Goal: Task Accomplishment & Management: Use online tool/utility

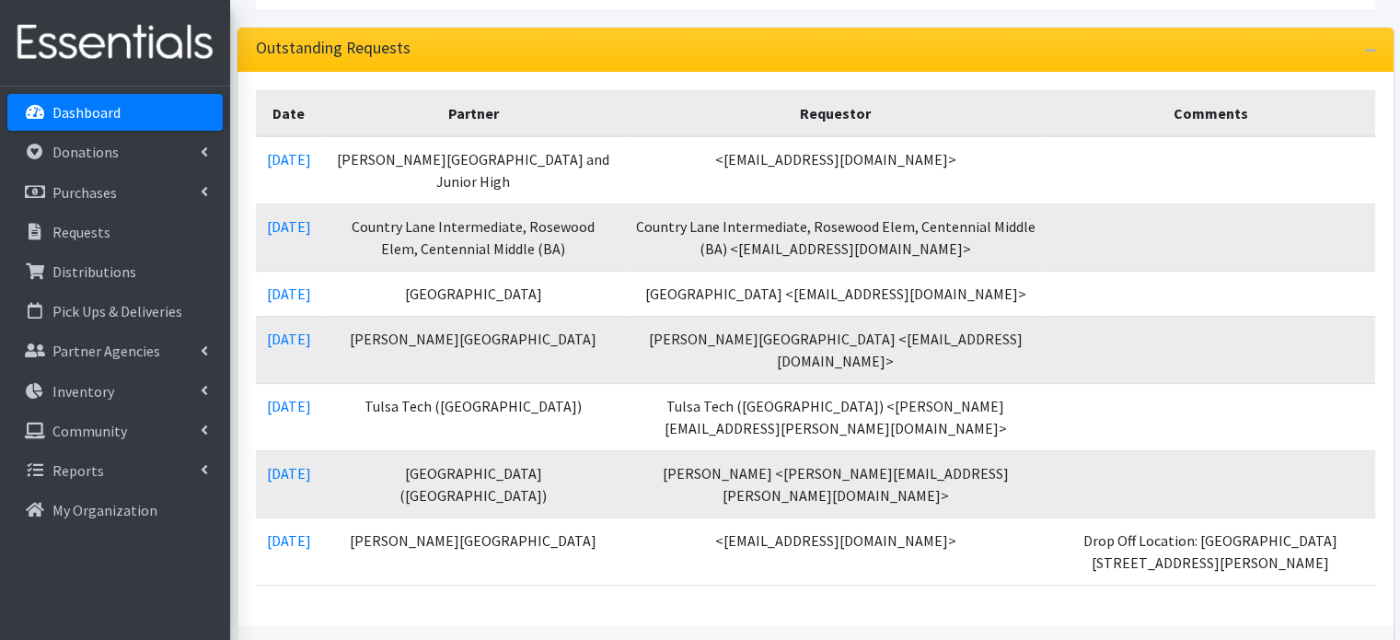
scroll to position [276, 0]
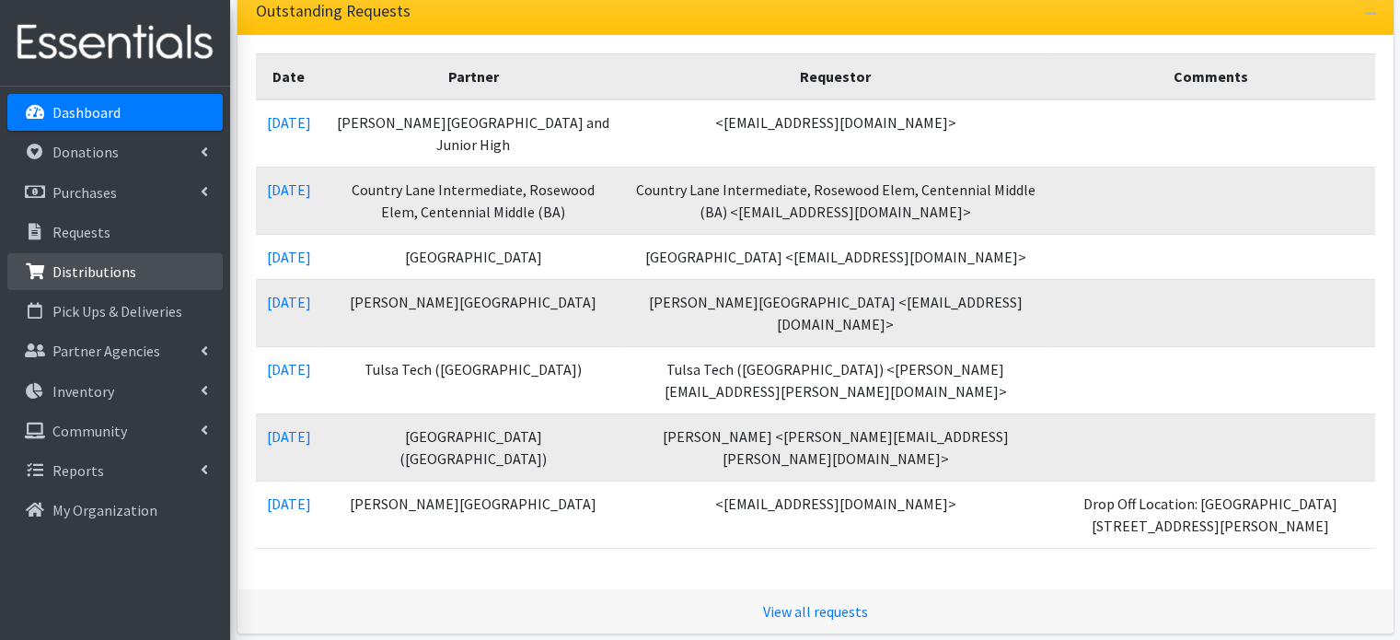
click at [118, 264] on p "Distributions" at bounding box center [94, 271] width 84 height 18
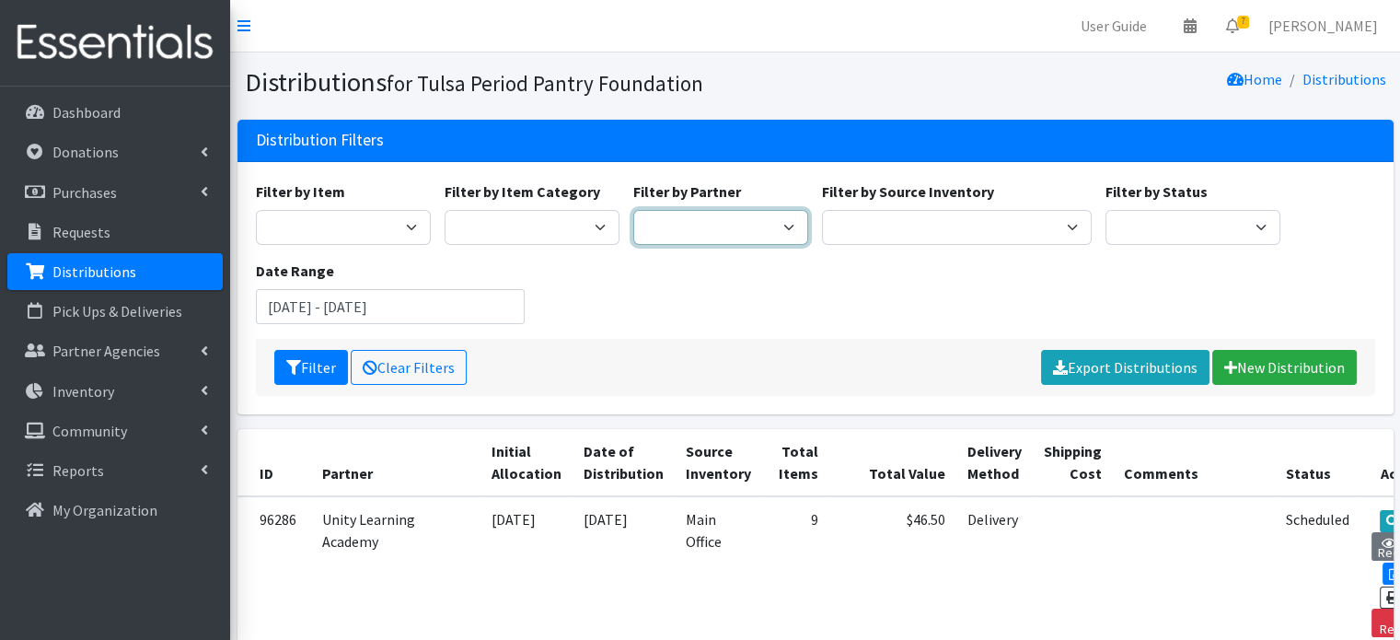
click at [710, 214] on select "[GEOGRAPHIC_DATA] (BA) [PERSON_NAME] [PERSON_NAME] 9th Grade Center Cassie Test…" at bounding box center [720, 227] width 175 height 35
select select "4124"
click at [633, 210] on select "[GEOGRAPHIC_DATA] (BA) [PERSON_NAME] [PERSON_NAME] 9th Grade Center Cassie Test…" at bounding box center [720, 227] width 175 height 35
click at [308, 364] on button "Filter" at bounding box center [311, 367] width 74 height 35
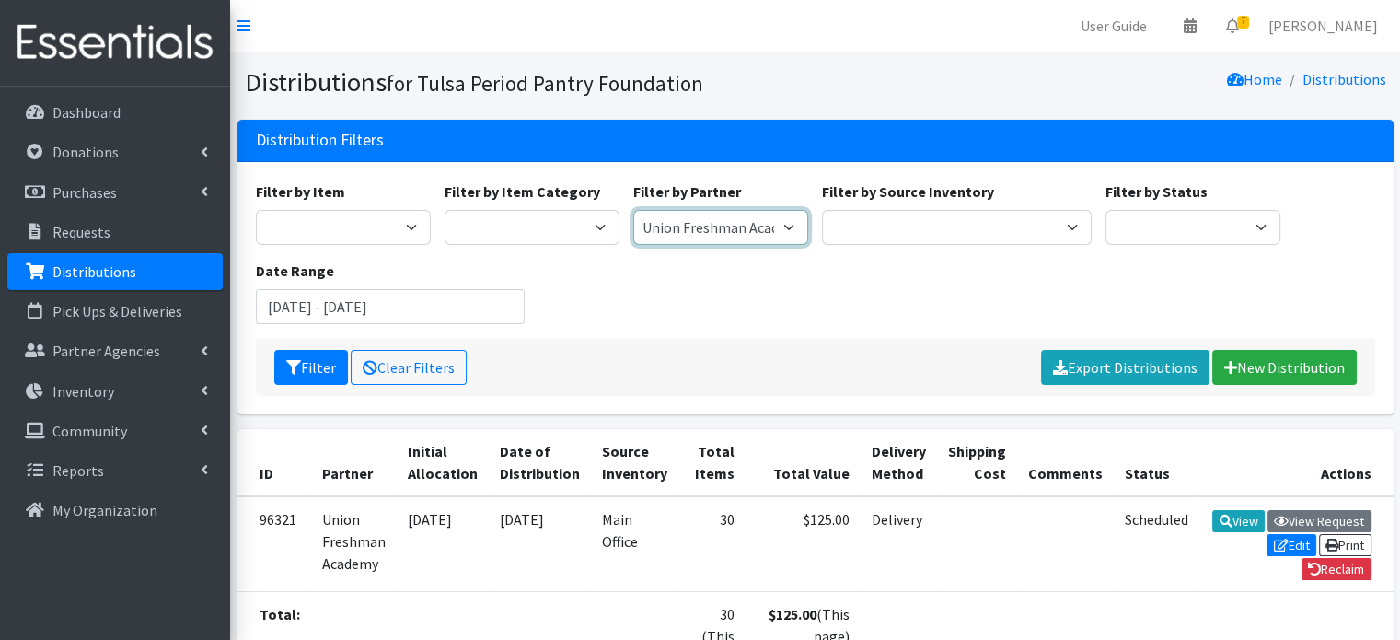
click at [762, 230] on select "[GEOGRAPHIC_DATA] (BA) [PERSON_NAME] [PERSON_NAME] 9th Grade Center Cassie Test…" at bounding box center [720, 227] width 175 height 35
select select "4125"
click at [633, 210] on select "[GEOGRAPHIC_DATA] (BA) [PERSON_NAME] [PERSON_NAME] 9th Grade Center Cassie Test…" at bounding box center [720, 227] width 175 height 35
click at [313, 366] on button "Filter" at bounding box center [311, 367] width 74 height 35
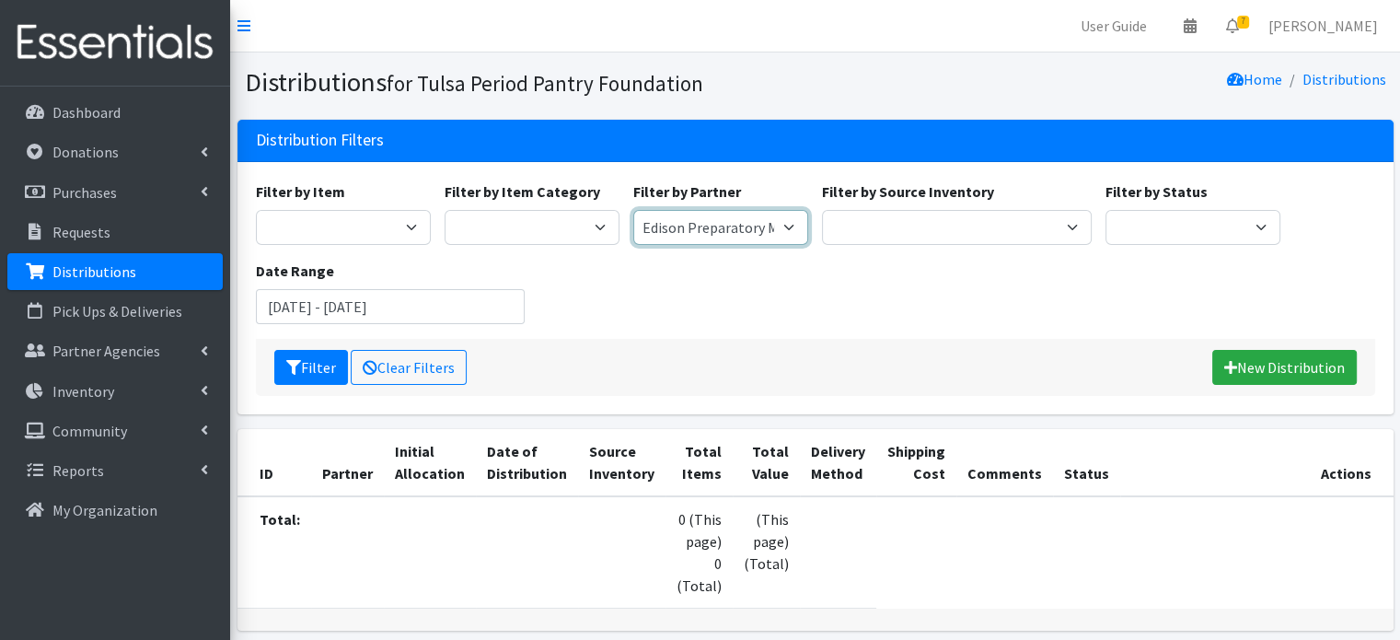
click at [688, 236] on select "Aspen Creek Elementary (BA) Berryhill HS Bixby 9th Grade Center Cassie Test Acc…" at bounding box center [720, 227] width 175 height 35
select select "4127"
click at [633, 210] on select "[GEOGRAPHIC_DATA] (BA) [PERSON_NAME] [PERSON_NAME] 9th Grade Center Cassie Test…" at bounding box center [720, 227] width 175 height 35
click at [313, 372] on button "Filter" at bounding box center [311, 367] width 74 height 35
click at [704, 224] on select "[GEOGRAPHIC_DATA] (BA) [PERSON_NAME] [PERSON_NAME] 9th Grade Center Cassie Test…" at bounding box center [720, 227] width 175 height 35
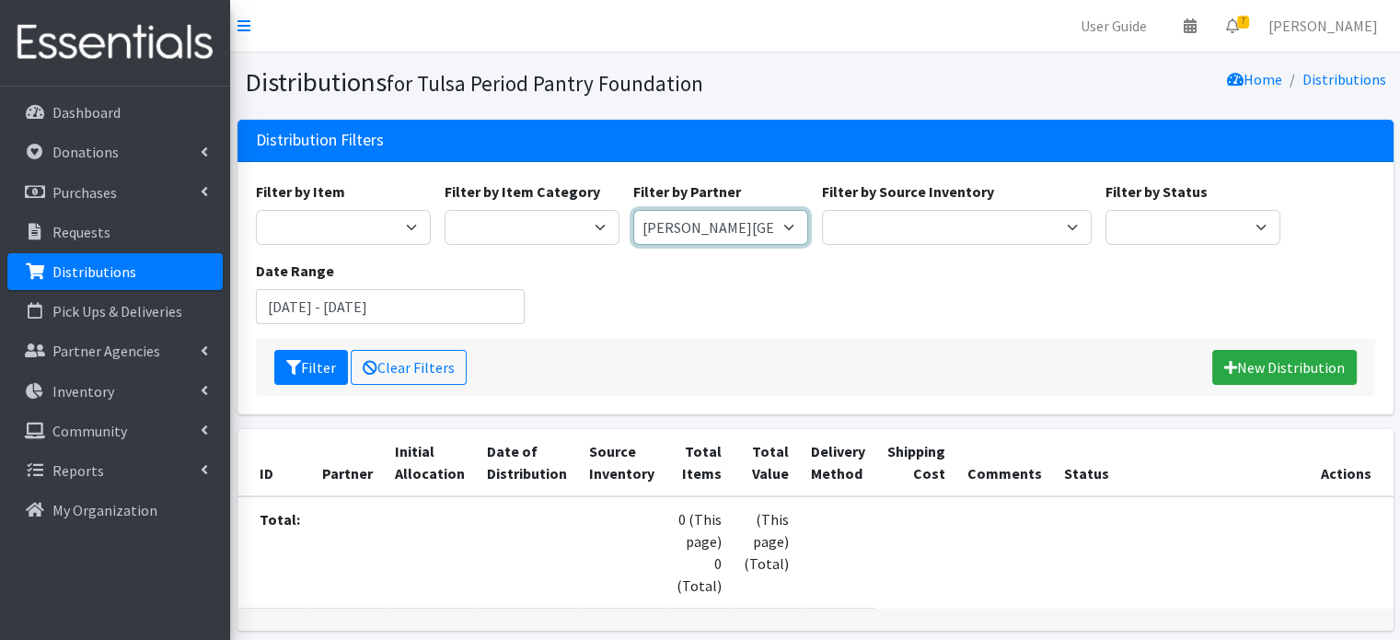
select select "4133"
click at [633, 210] on select "[GEOGRAPHIC_DATA] (BA) [PERSON_NAME] [PERSON_NAME] 9th Grade Center Cassie Test…" at bounding box center [720, 227] width 175 height 35
click at [328, 361] on button "Filter" at bounding box center [311, 367] width 74 height 35
click at [677, 226] on select "[GEOGRAPHIC_DATA] (BA) [PERSON_NAME] [PERSON_NAME] 9th Grade Center Cassie Test…" at bounding box center [720, 227] width 175 height 35
select select "4134"
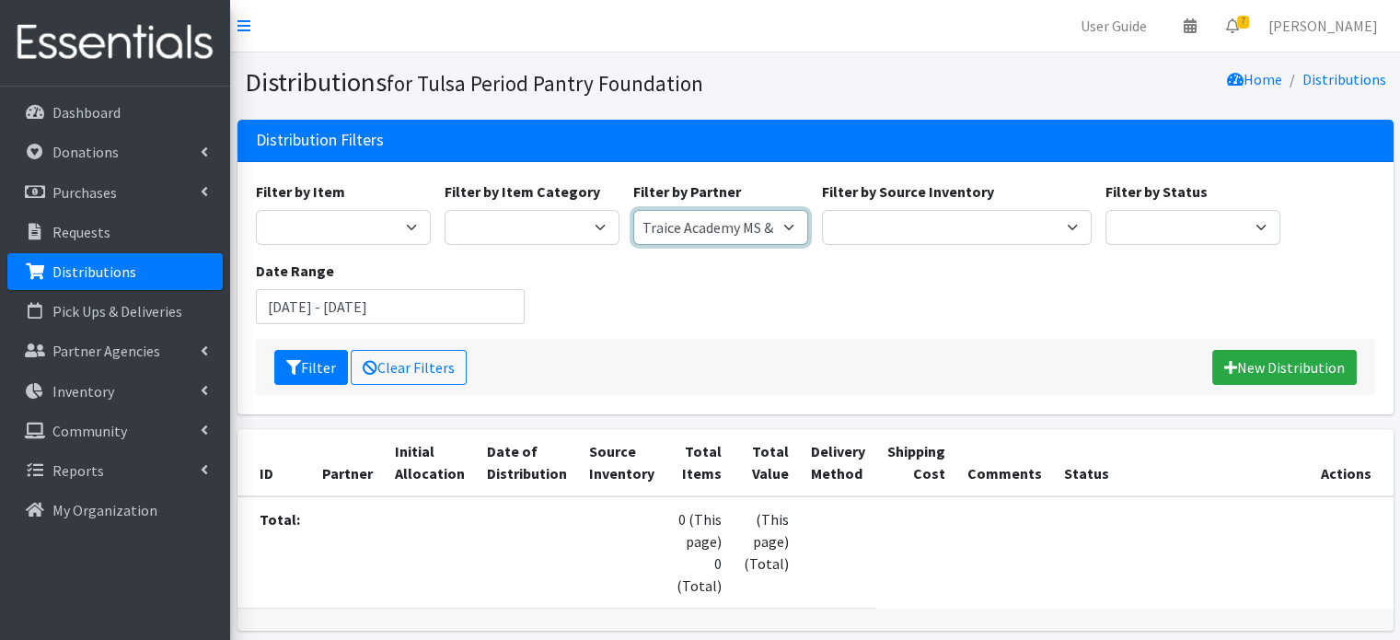
click at [633, 210] on select "[GEOGRAPHIC_DATA] (BA) [PERSON_NAME] [PERSON_NAME] 9th Grade Center Cassie Test…" at bounding box center [720, 227] width 175 height 35
click at [308, 375] on button "Filter" at bounding box center [311, 367] width 74 height 35
click at [703, 231] on select "[GEOGRAPHIC_DATA] (BA) [PERSON_NAME] [PERSON_NAME] 9th Grade Center Cassie Test…" at bounding box center [720, 227] width 175 height 35
select select "4932"
click at [633, 210] on select "Aspen Creek Elementary (BA) Berryhill HS Bixby 9th Grade Center Cassie Test Acc…" at bounding box center [720, 227] width 175 height 35
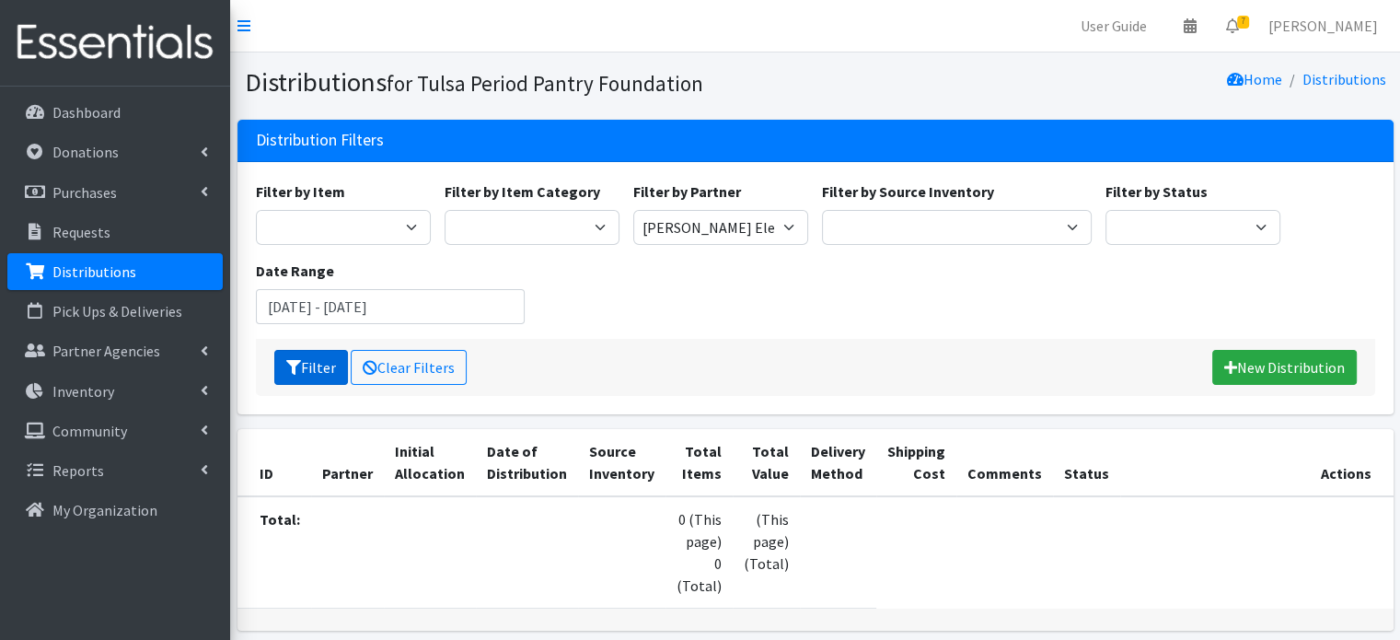
click at [320, 370] on button "Filter" at bounding box center [311, 367] width 74 height 35
click at [690, 219] on select "[GEOGRAPHIC_DATA] (BA) [PERSON_NAME] [PERSON_NAME] 9th Grade Center Cassie Test…" at bounding box center [720, 227] width 175 height 35
select select "5538"
click at [633, 210] on select "[GEOGRAPHIC_DATA] (BA) [PERSON_NAME] [PERSON_NAME] 9th Grade Center Cassie Test…" at bounding box center [720, 227] width 175 height 35
click at [322, 365] on button "Filter" at bounding box center [311, 367] width 74 height 35
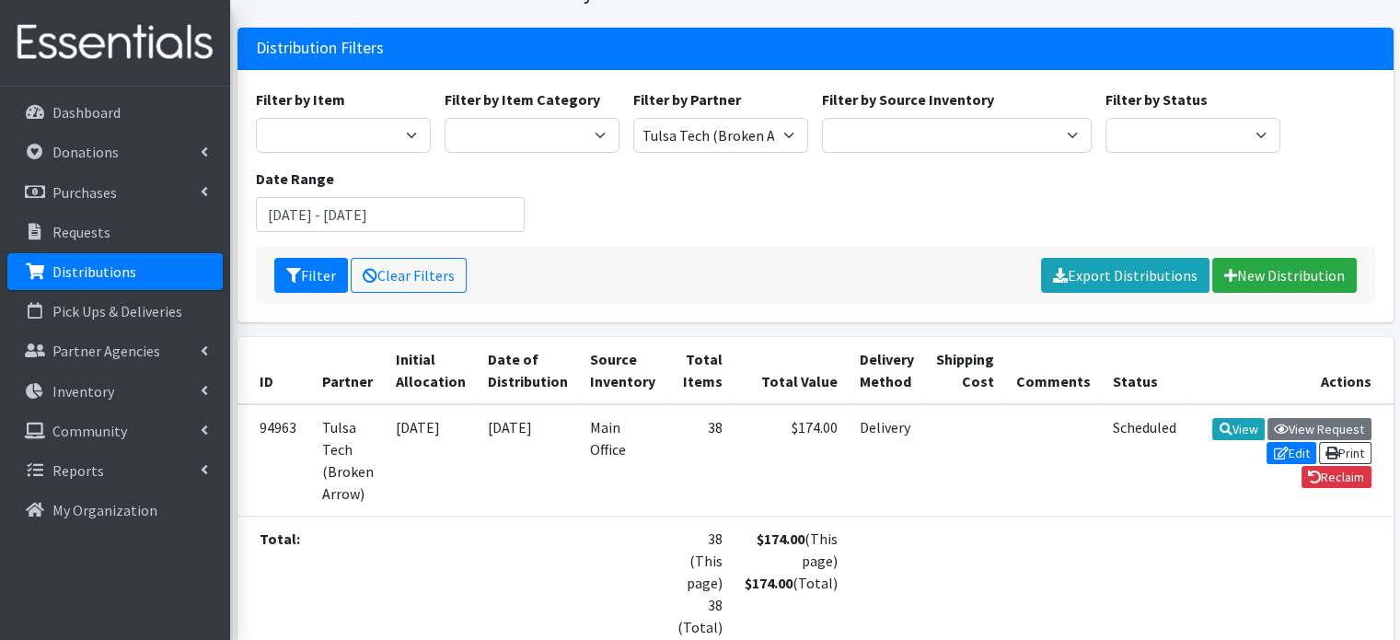
scroll to position [184, 0]
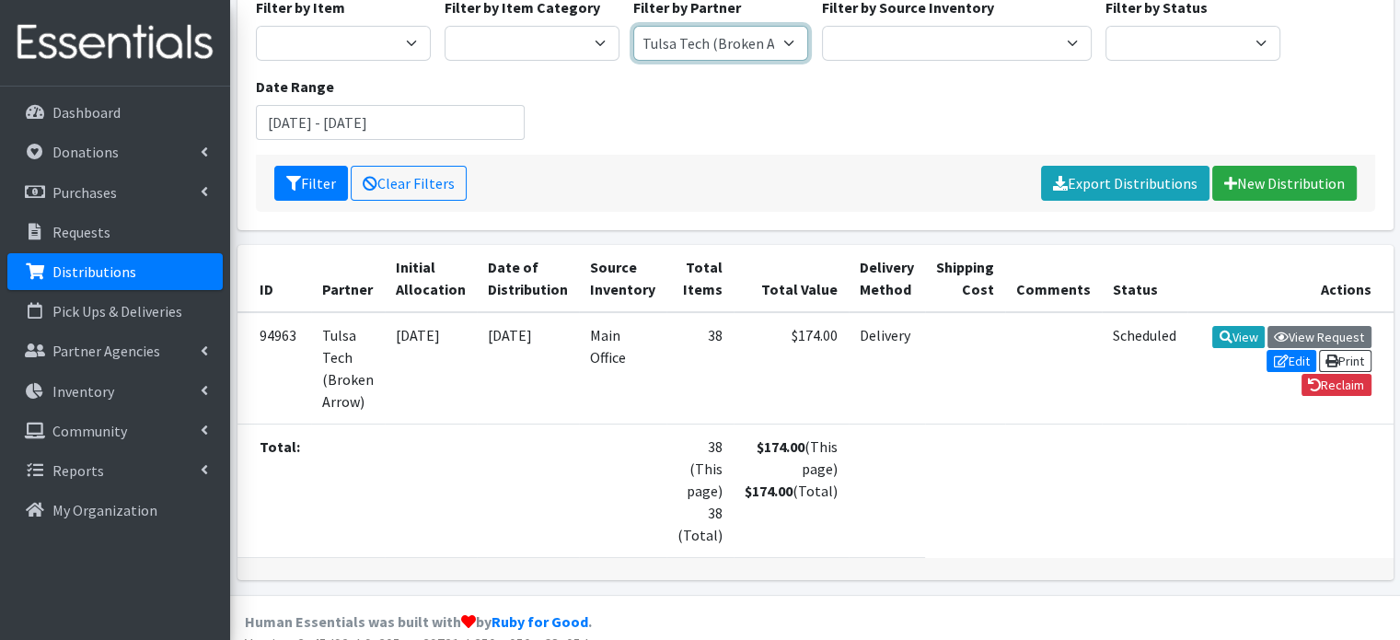
click at [729, 40] on select "[GEOGRAPHIC_DATA] (BA) [PERSON_NAME] [PERSON_NAME] 9th Grade Center Cassie Test…" at bounding box center [720, 43] width 175 height 35
select select "5693"
click at [633, 26] on select "[GEOGRAPHIC_DATA] (BA) [PERSON_NAME] [PERSON_NAME] 9th Grade Center Cassie Test…" at bounding box center [720, 43] width 175 height 35
click at [309, 179] on button "Filter" at bounding box center [311, 183] width 74 height 35
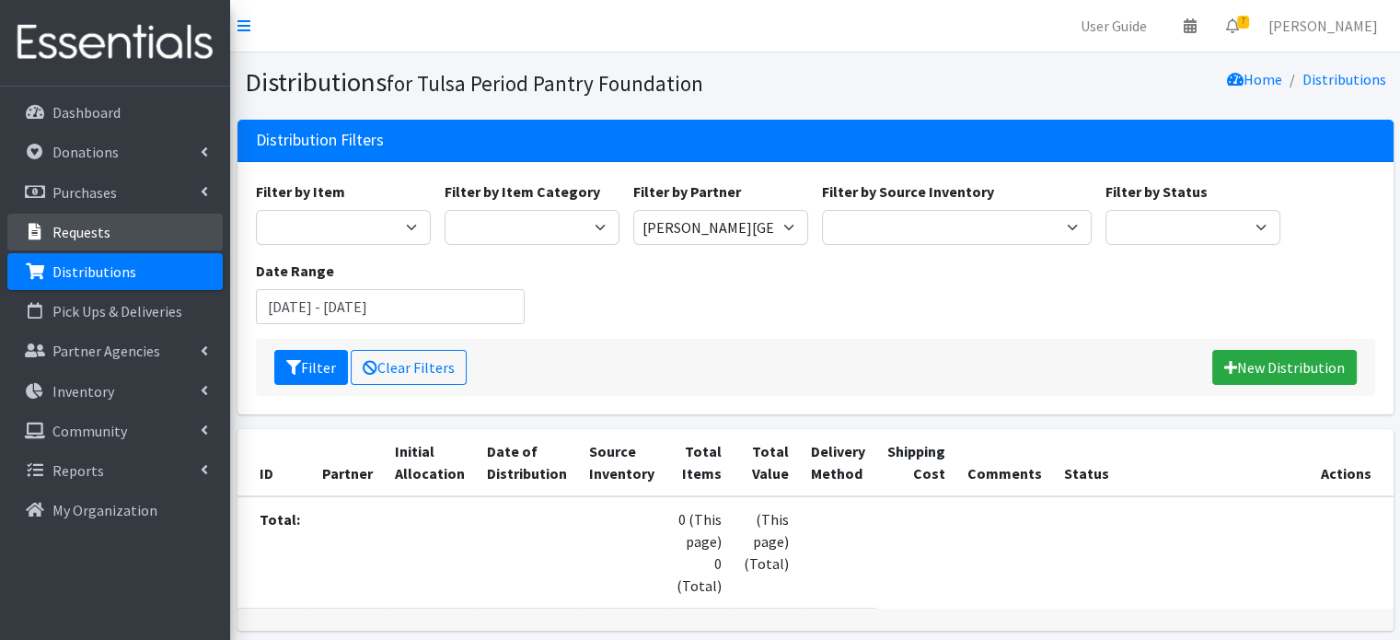
click at [92, 240] on p "Requests" at bounding box center [81, 232] width 58 height 18
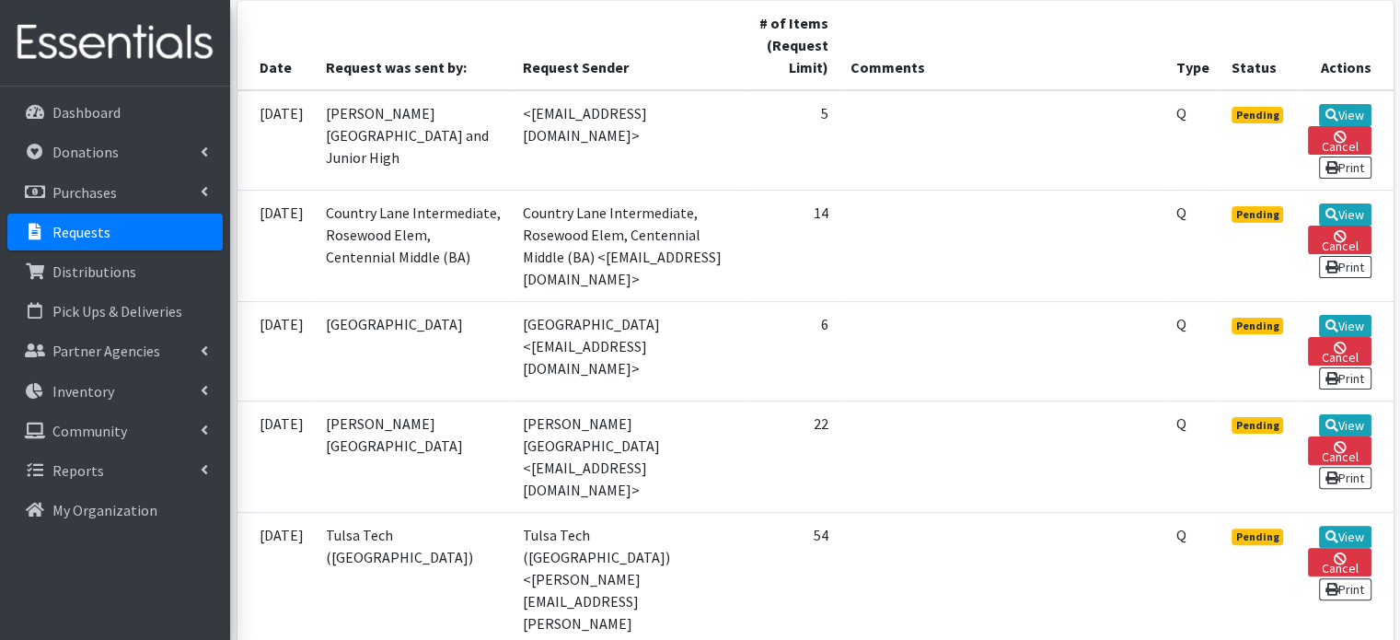
scroll to position [460, 0]
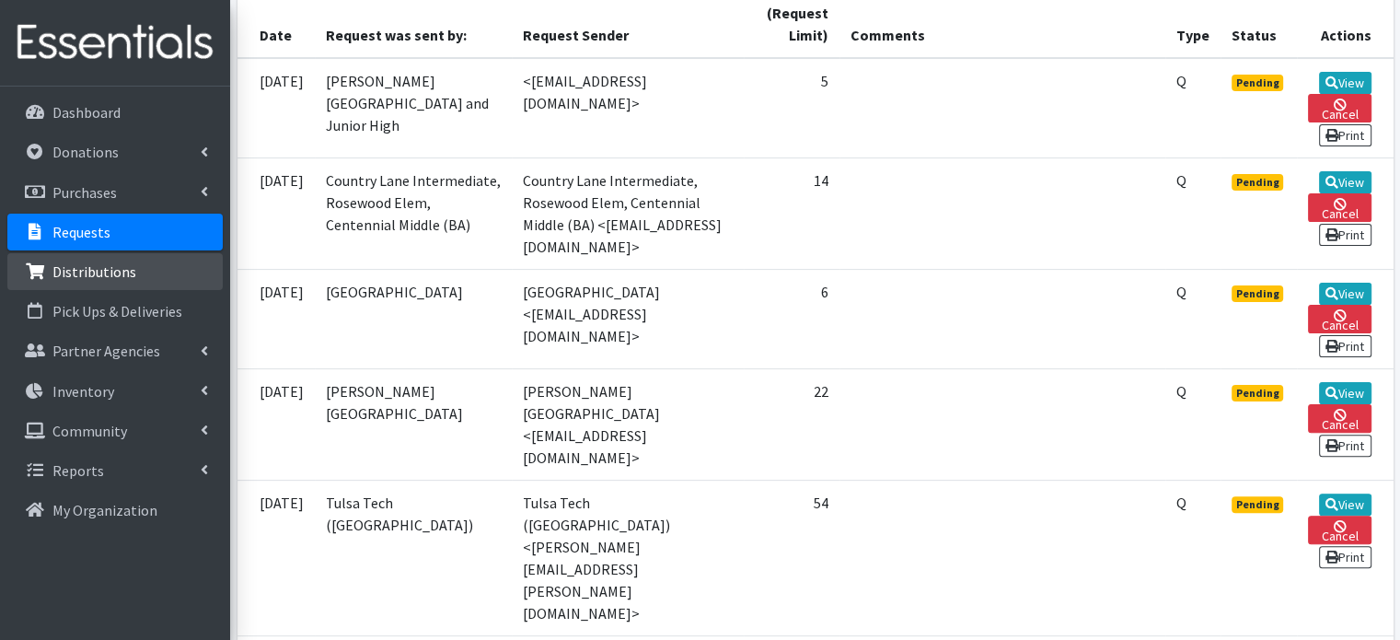
click at [125, 266] on p "Distributions" at bounding box center [94, 271] width 84 height 18
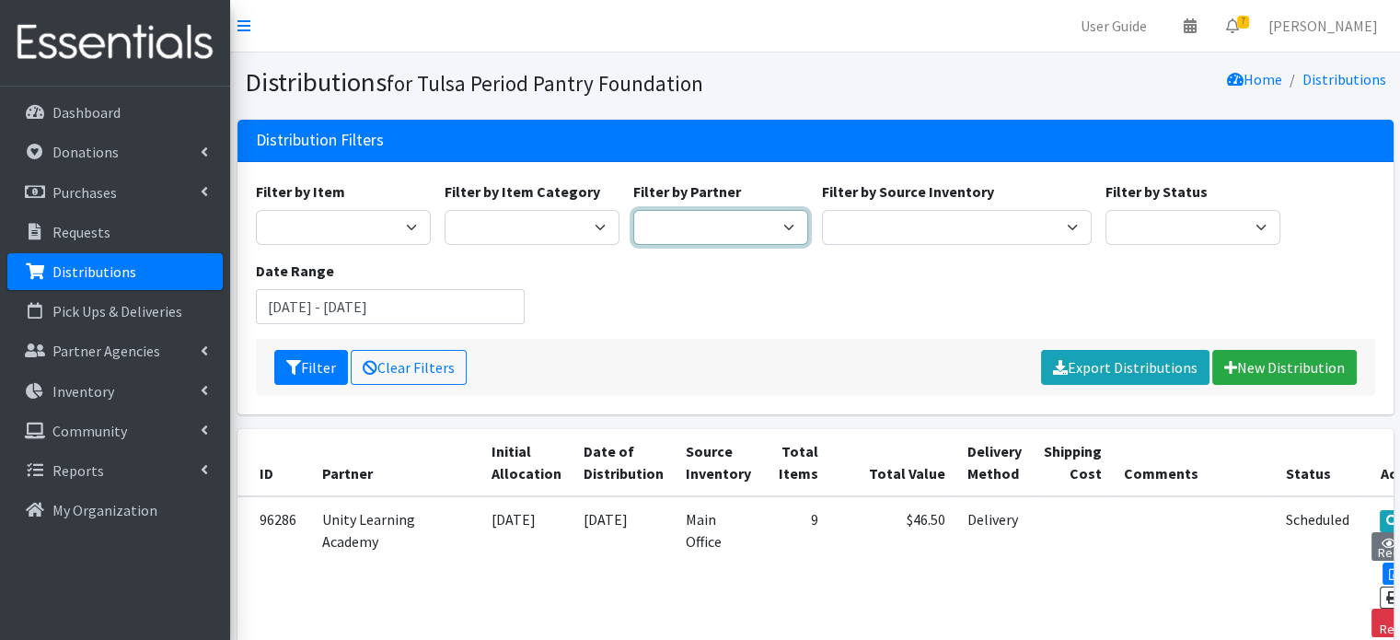
click at [647, 231] on select "Aspen Creek Elementary (BA) Berryhill HS Bixby 9th Grade Center Cassie Test Acc…" at bounding box center [720, 227] width 175 height 35
click at [677, 227] on select "Aspen Creek Elementary (BA) Berryhill HS Bixby 9th Grade Center Cassie Test Acc…" at bounding box center [720, 227] width 175 height 35
select select "5763"
click at [633, 210] on select "Aspen Creek Elementary (BA) Berryhill HS Bixby 9th Grade Center Cassie Test Acc…" at bounding box center [720, 227] width 175 height 35
click at [309, 371] on button "Filter" at bounding box center [311, 367] width 74 height 35
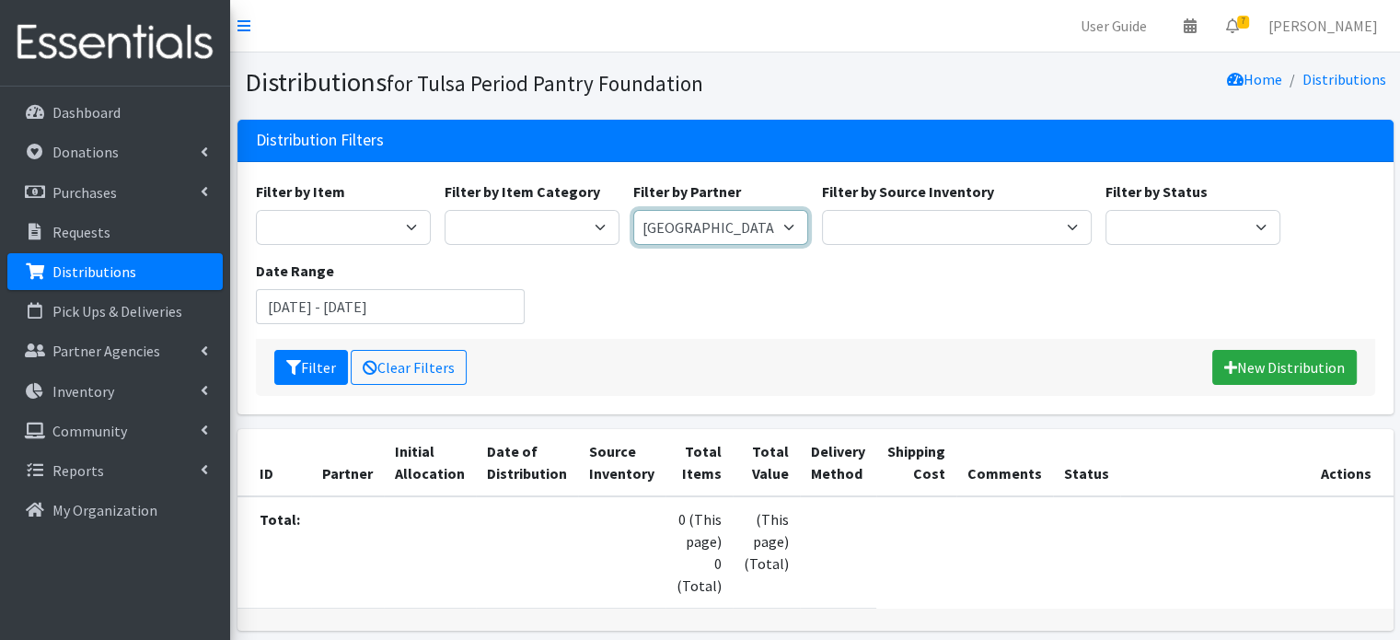
click at [677, 237] on select "[GEOGRAPHIC_DATA] (BA) [PERSON_NAME] [PERSON_NAME] 9th Grade Center Cassie Test…" at bounding box center [720, 227] width 175 height 35
select select "5762"
click at [633, 210] on select "[GEOGRAPHIC_DATA] (BA) [PERSON_NAME] [PERSON_NAME] 9th Grade Center Cassie Test…" at bounding box center [720, 227] width 175 height 35
click at [317, 361] on button "Filter" at bounding box center [311, 367] width 74 height 35
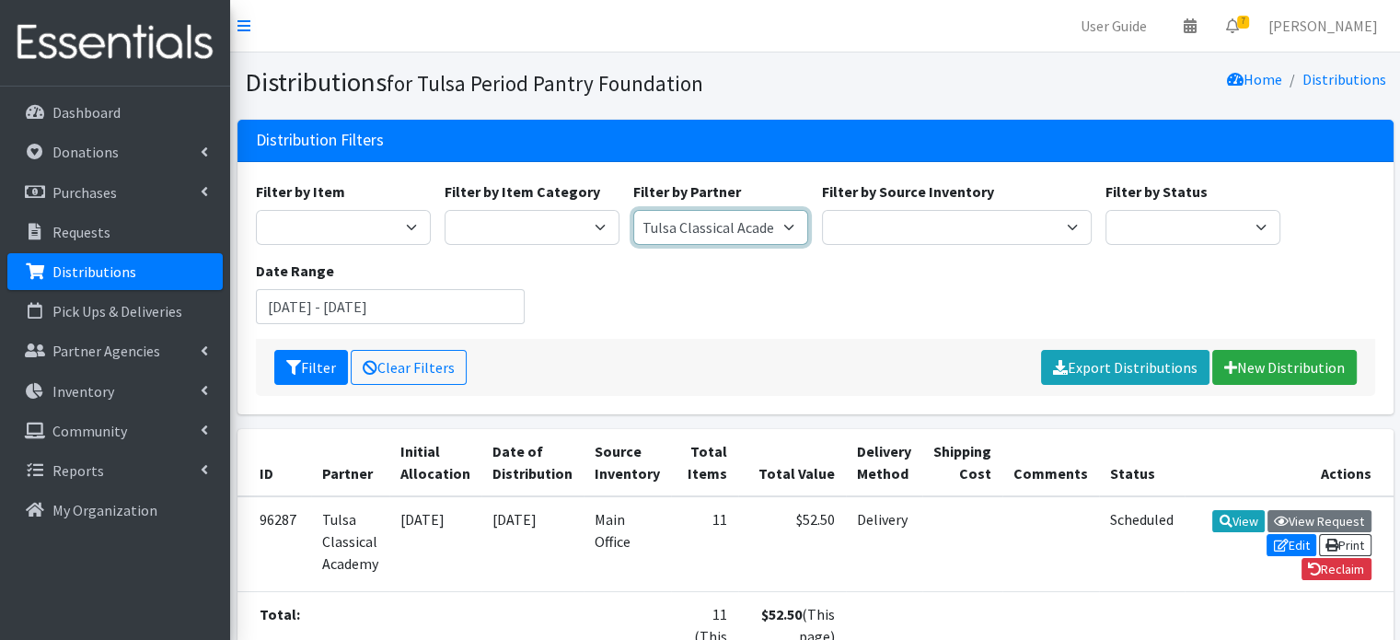
click at [667, 222] on select "[GEOGRAPHIC_DATA] (BA) [PERSON_NAME] [PERSON_NAME] 9th Grade Center Cassie Test…" at bounding box center [720, 227] width 175 height 35
select select "5539"
click at [633, 210] on select "[GEOGRAPHIC_DATA] (BA) [PERSON_NAME] [PERSON_NAME] 9th Grade Center Cassie Test…" at bounding box center [720, 227] width 175 height 35
click at [316, 367] on button "Filter" at bounding box center [311, 367] width 74 height 35
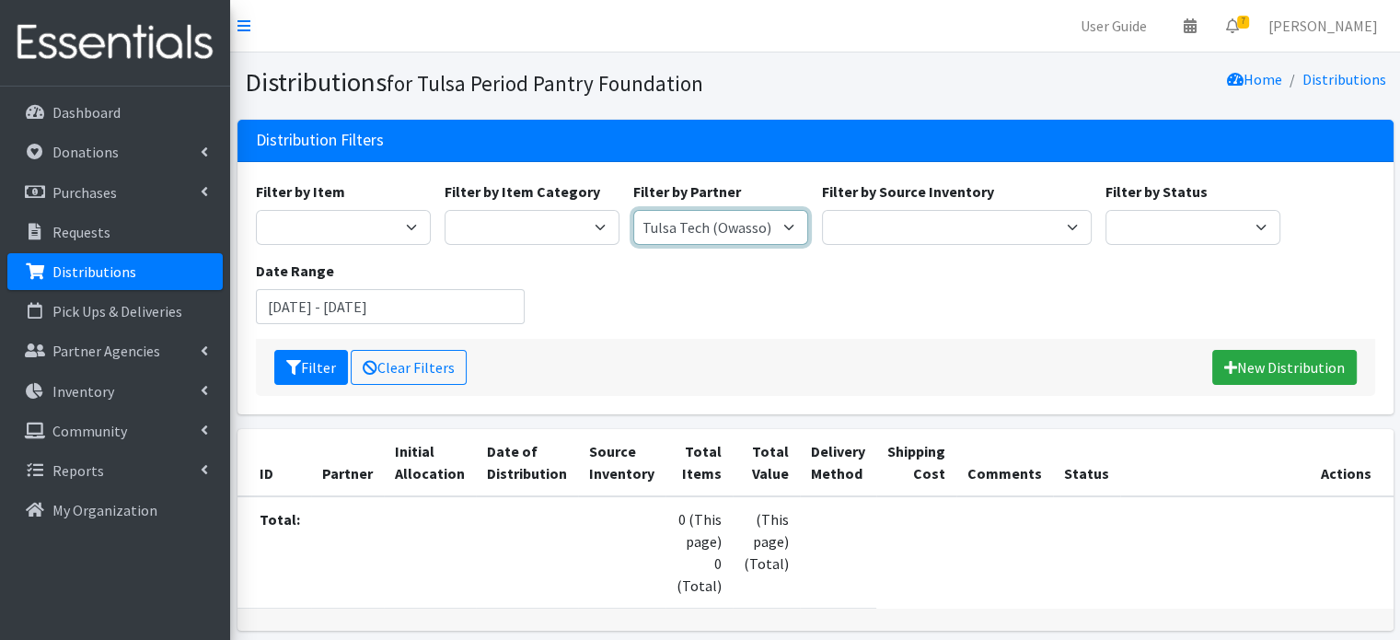
click at [730, 216] on select "[GEOGRAPHIC_DATA] (BA) [PERSON_NAME] [PERSON_NAME] 9th Grade Center Cassie Test…" at bounding box center [720, 227] width 175 height 35
select select "6312"
click at [633, 210] on select "[GEOGRAPHIC_DATA] (BA) [PERSON_NAME] [PERSON_NAME] 9th Grade Center Cassie Test…" at bounding box center [720, 227] width 175 height 35
click at [298, 364] on icon "submit" at bounding box center [293, 367] width 15 height 15
click at [700, 236] on select "[GEOGRAPHIC_DATA] (BA) [PERSON_NAME] [PERSON_NAME] 9th Grade Center Cassie Test…" at bounding box center [720, 227] width 175 height 35
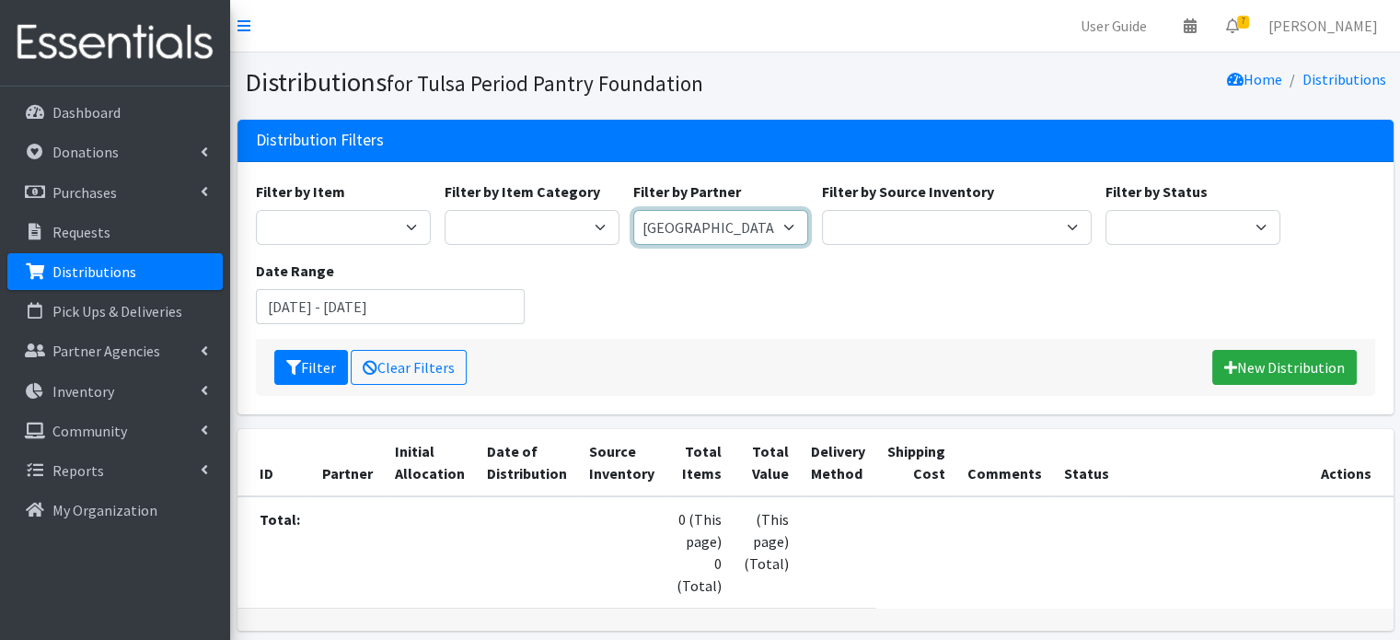
select select "5977"
click at [633, 210] on select "[GEOGRAPHIC_DATA] (BA) [PERSON_NAME] [PERSON_NAME] 9th Grade Center Cassie Test…" at bounding box center [720, 227] width 175 height 35
click at [312, 369] on button "Filter" at bounding box center [311, 367] width 74 height 35
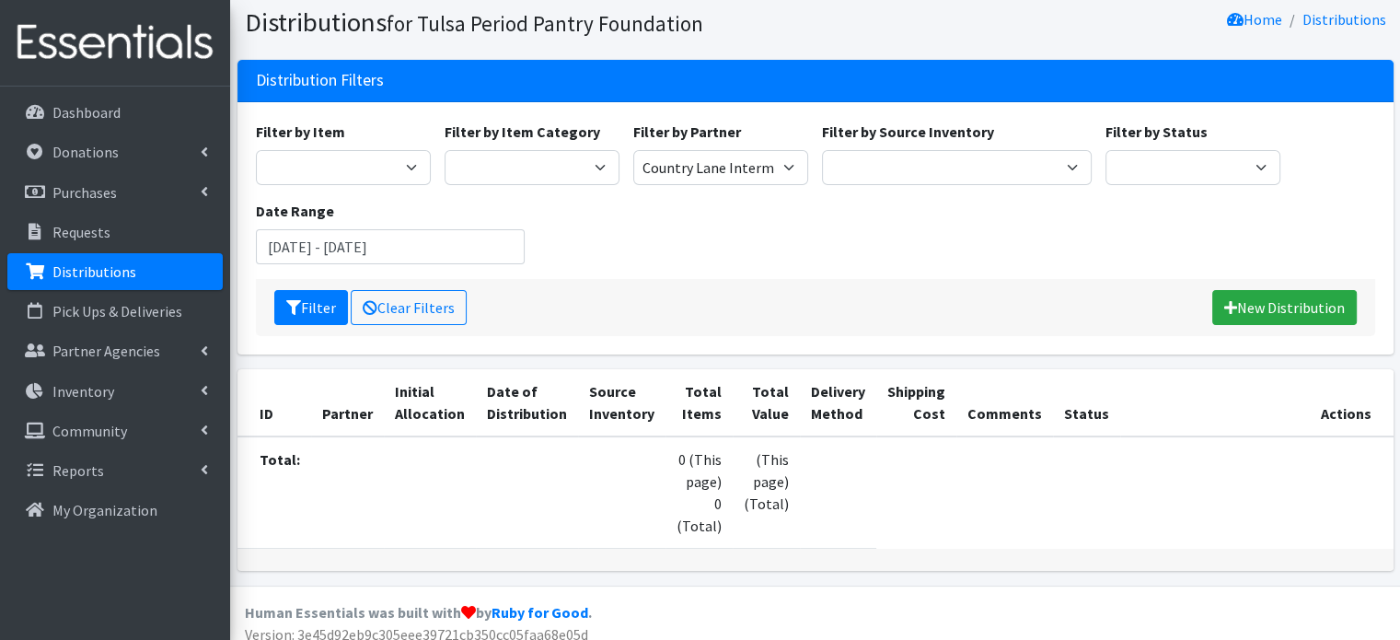
scroll to position [95, 0]
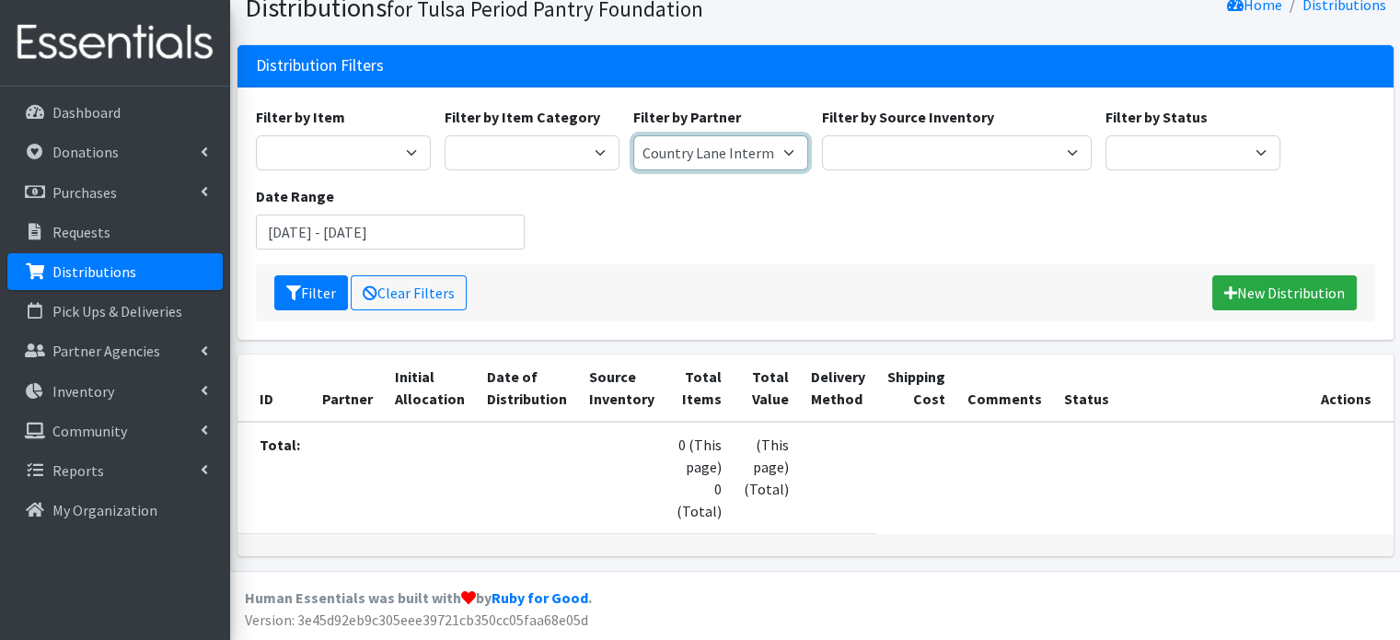
click at [706, 135] on select "[GEOGRAPHIC_DATA] (BA) [PERSON_NAME] [PERSON_NAME] 9th Grade Center Cassie Test…" at bounding box center [720, 152] width 175 height 35
click at [92, 229] on p "Requests" at bounding box center [81, 232] width 58 height 18
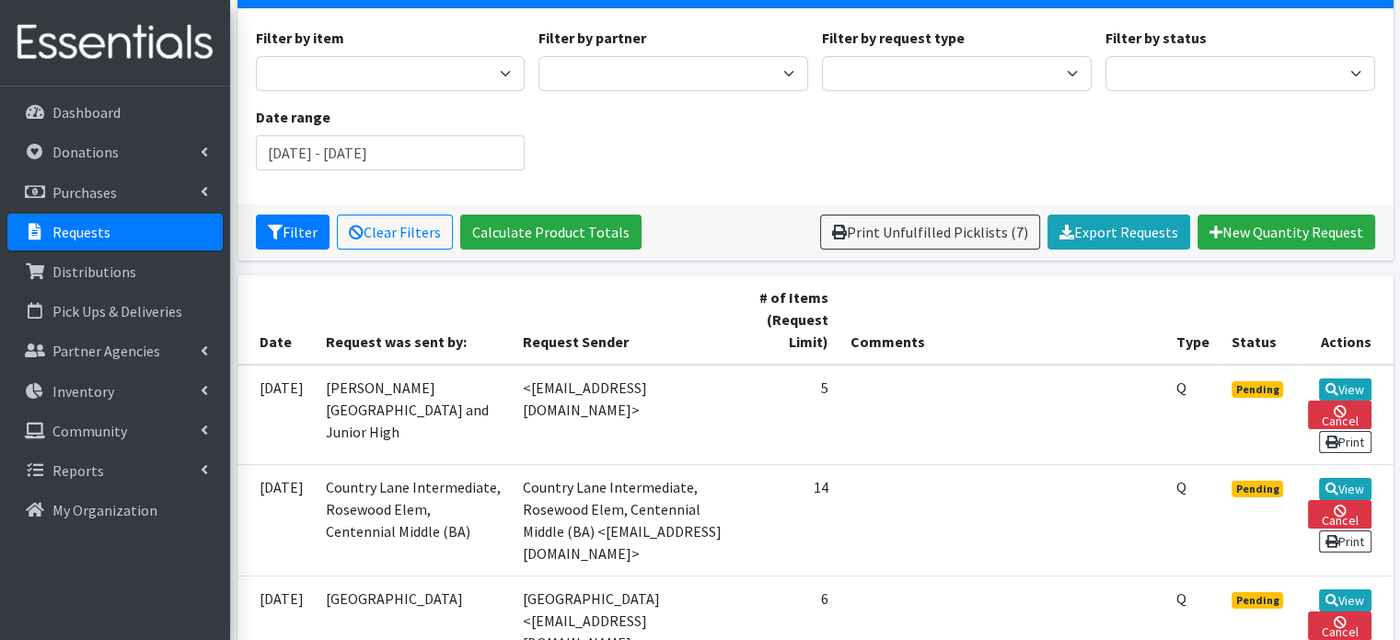
scroll to position [184, 0]
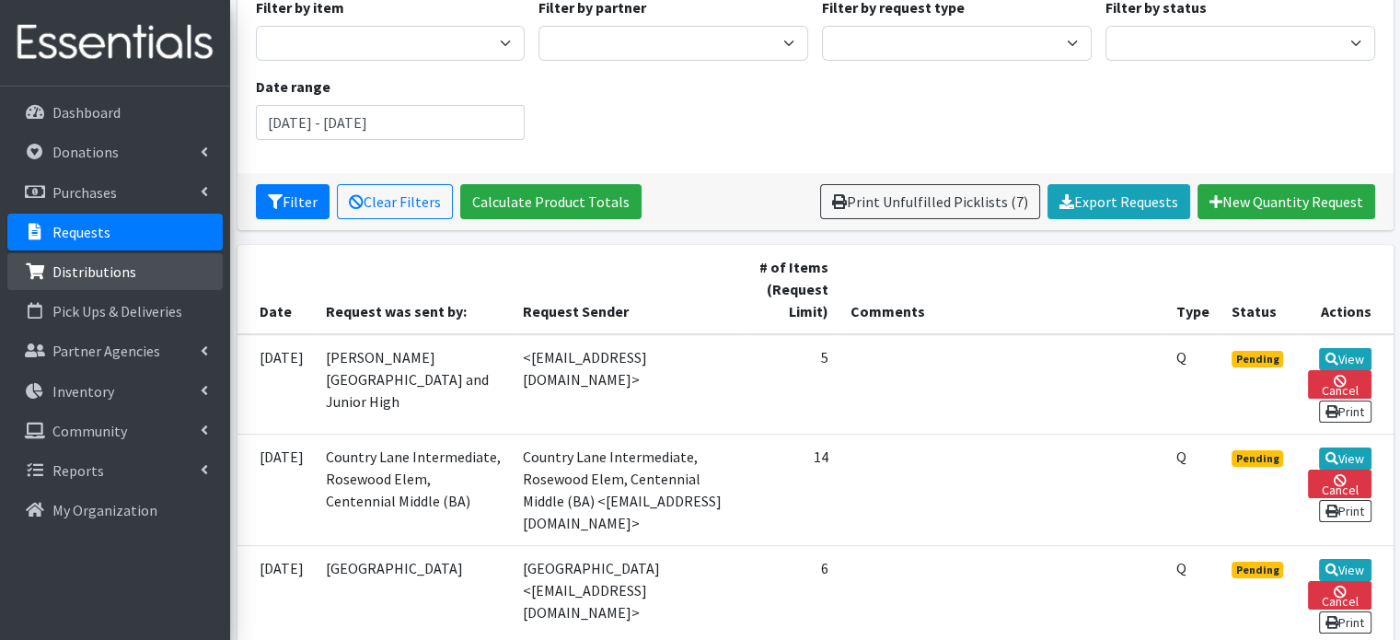
click at [120, 280] on p "Distributions" at bounding box center [94, 271] width 84 height 18
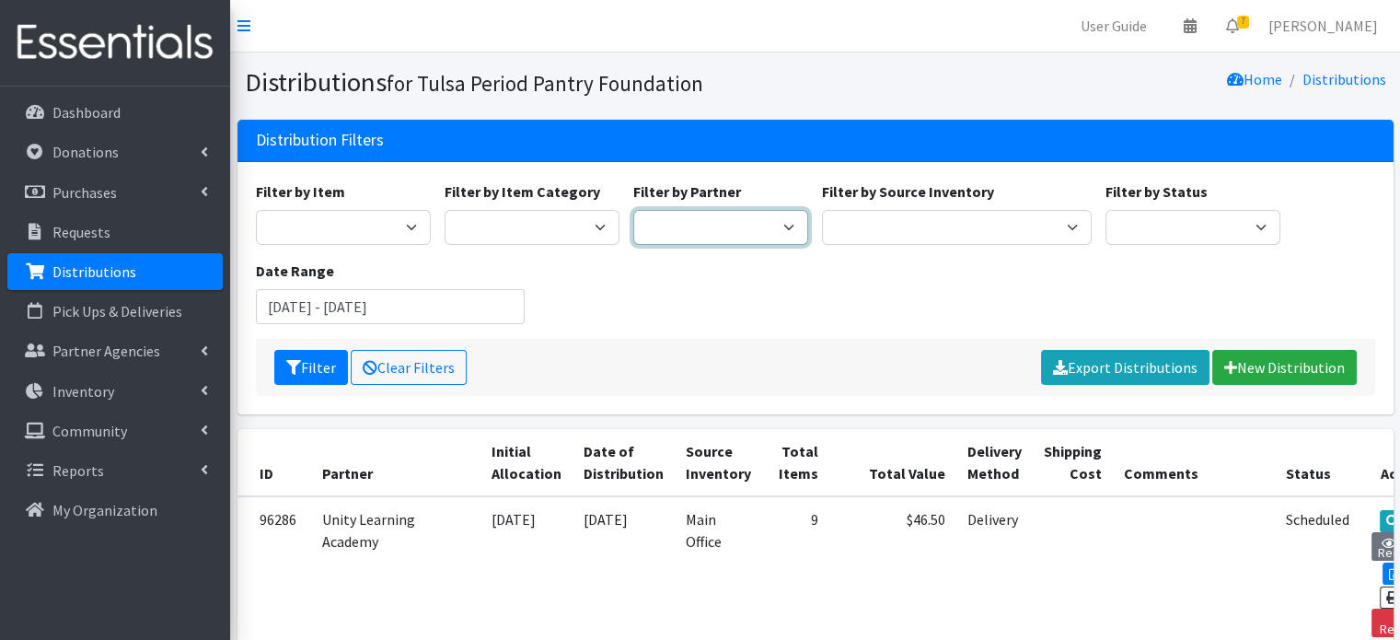
click at [711, 218] on select "[GEOGRAPHIC_DATA] (BA) [PERSON_NAME] [PERSON_NAME] 9th Grade Center Cassie Test…" at bounding box center [720, 227] width 175 height 35
select select "7204"
click at [633, 210] on select "[GEOGRAPHIC_DATA] (BA) [PERSON_NAME] [PERSON_NAME] 9th Grade Center Cassie Test…" at bounding box center [720, 227] width 175 height 35
click at [298, 374] on icon "submit" at bounding box center [293, 367] width 15 height 15
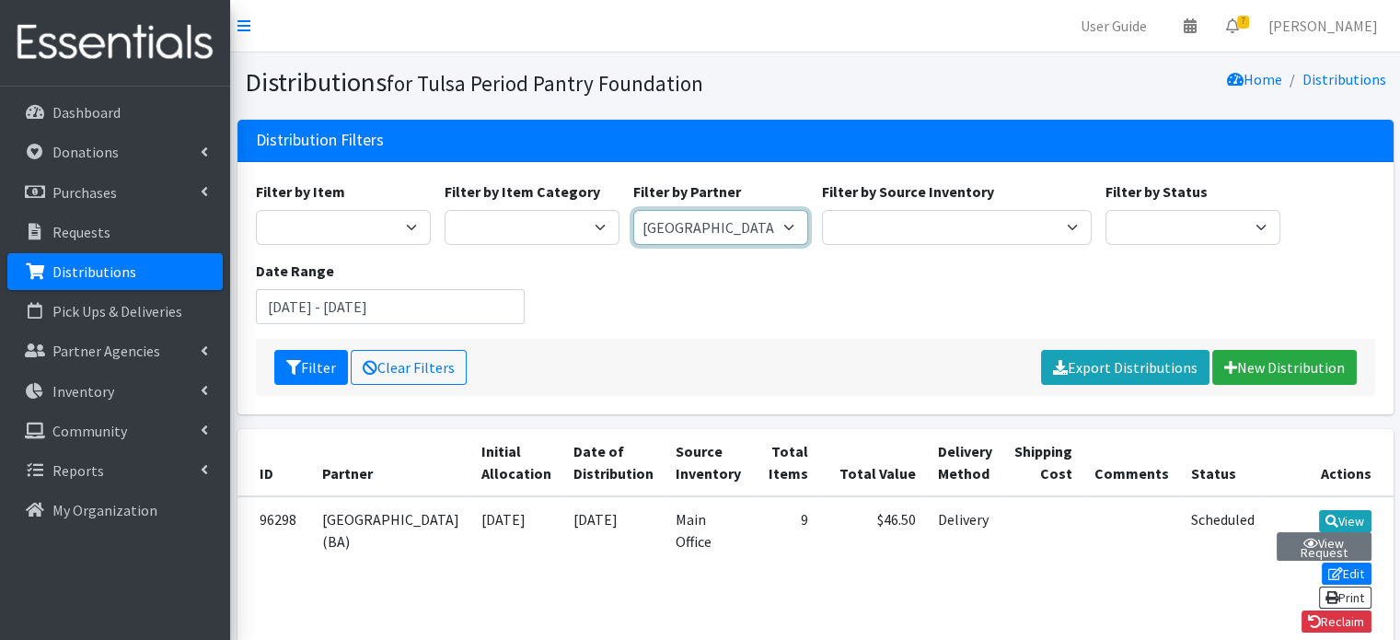
click at [703, 220] on select "[GEOGRAPHIC_DATA] (BA) [PERSON_NAME] [PERSON_NAME] 9th Grade Center Cassie Test…" at bounding box center [720, 227] width 175 height 35
select select "5538"
click at [633, 210] on select "Aspen Creek Elementary (BA) Berryhill HS Bixby 9th Grade Center Cassie Test Acc…" at bounding box center [720, 227] width 175 height 35
click at [297, 370] on icon "submit" at bounding box center [293, 367] width 15 height 15
